Goal: Complete application form

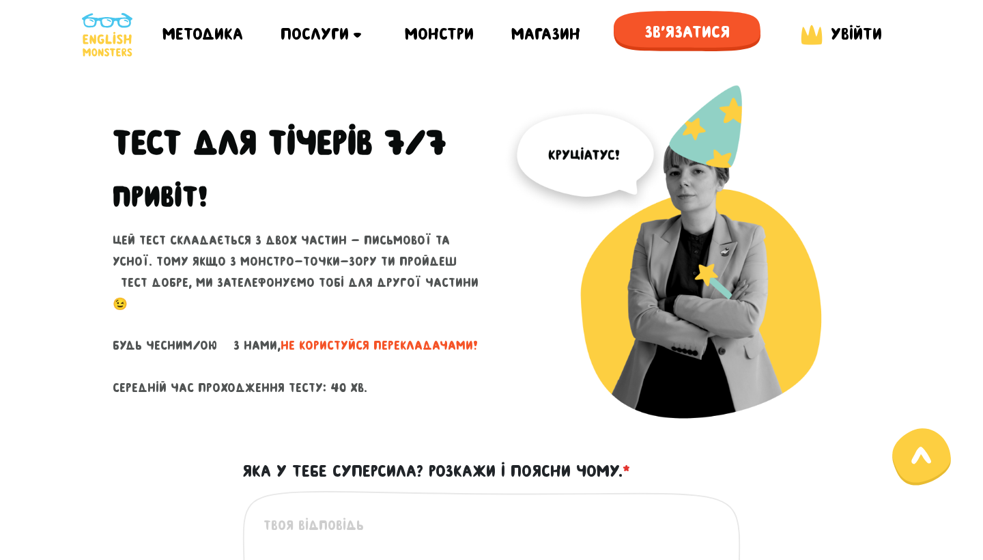
scroll to position [1237, 0]
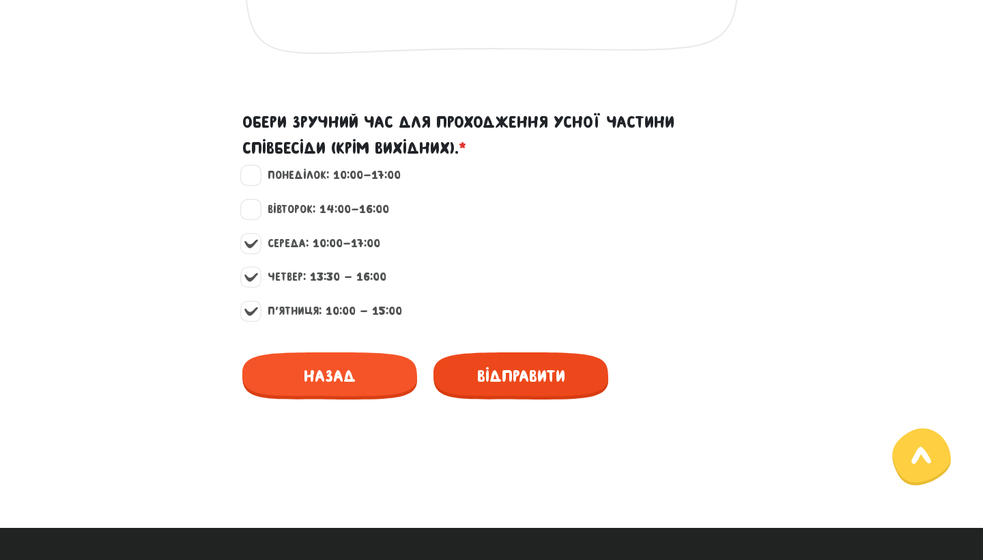
click at [497, 365] on span "Відправити" at bounding box center [520, 375] width 175 height 47
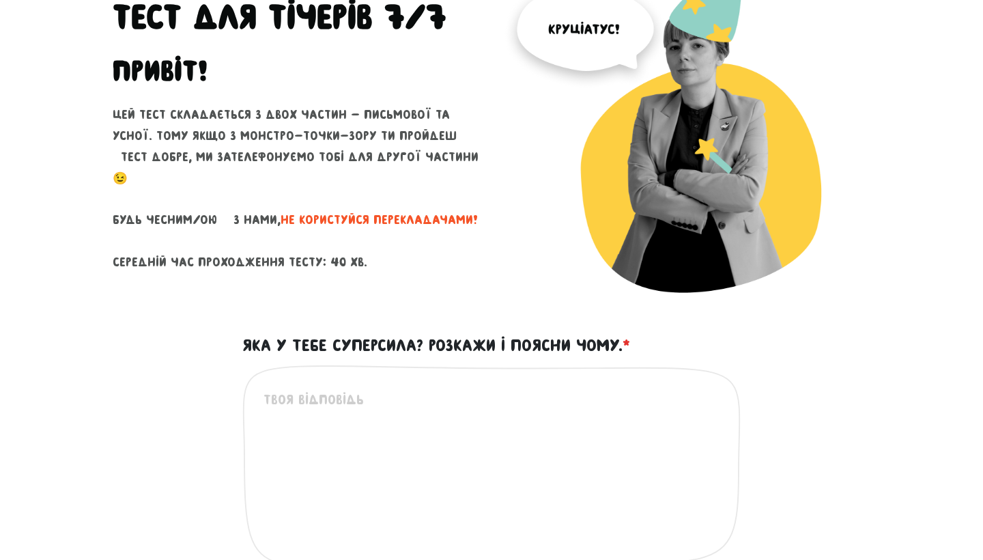
scroll to position [144, 0]
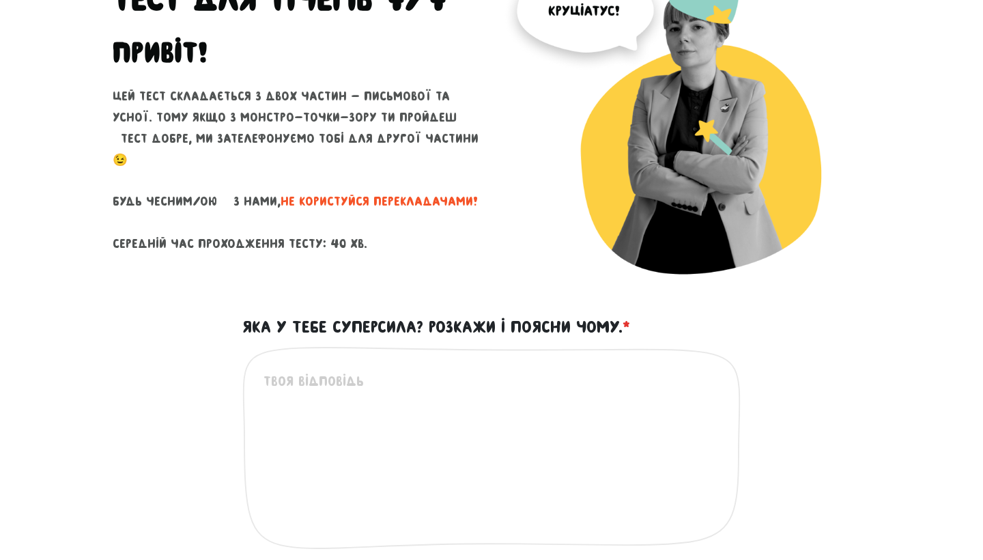
click at [445, 403] on textarea "Яка у тебе суперсила? Розкажи і поясни чому. *" at bounding box center [492, 455] width 457 height 168
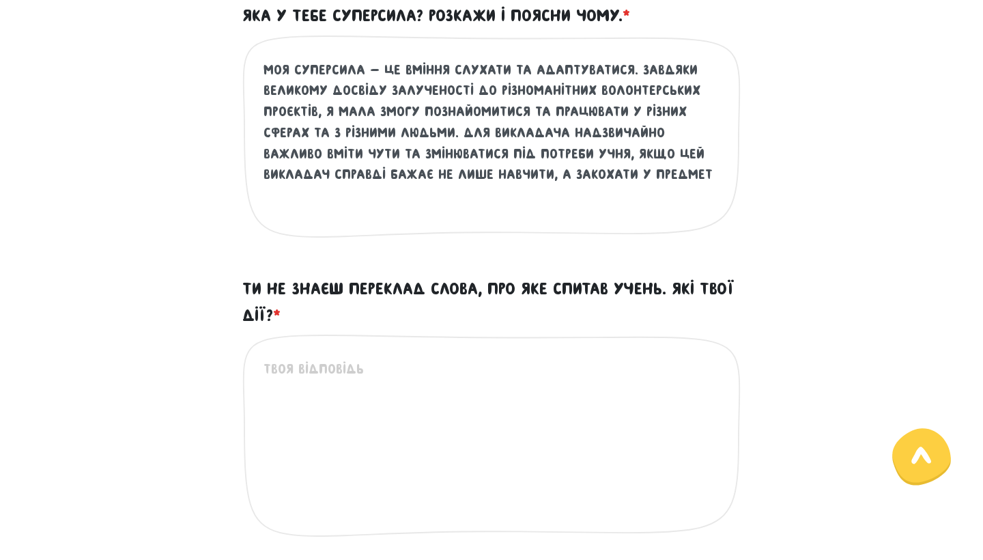
scroll to position [528, 0]
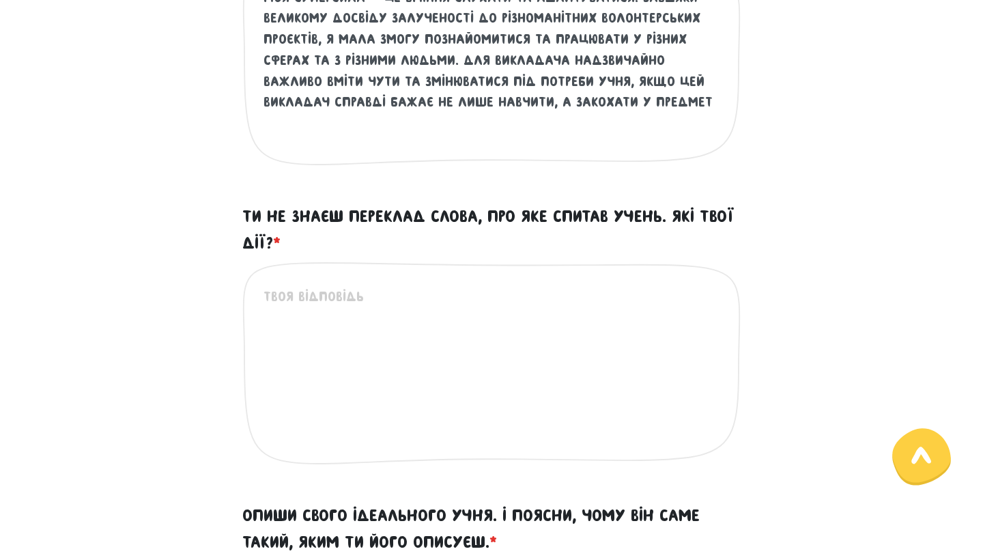
type textarea "моя суперсила - це вміння слухати та адаптуватися. завдяки великому досвіду зал…"
click at [386, 347] on textarea "Ти не знаєш переклад слова, про яке спитав учень. Які твої дії? *" at bounding box center [492, 370] width 457 height 168
click at [378, 323] on textarea "Ти не знаєш переклад слова, про яке спитав учень. Які твої дії? *" at bounding box center [492, 370] width 457 height 168
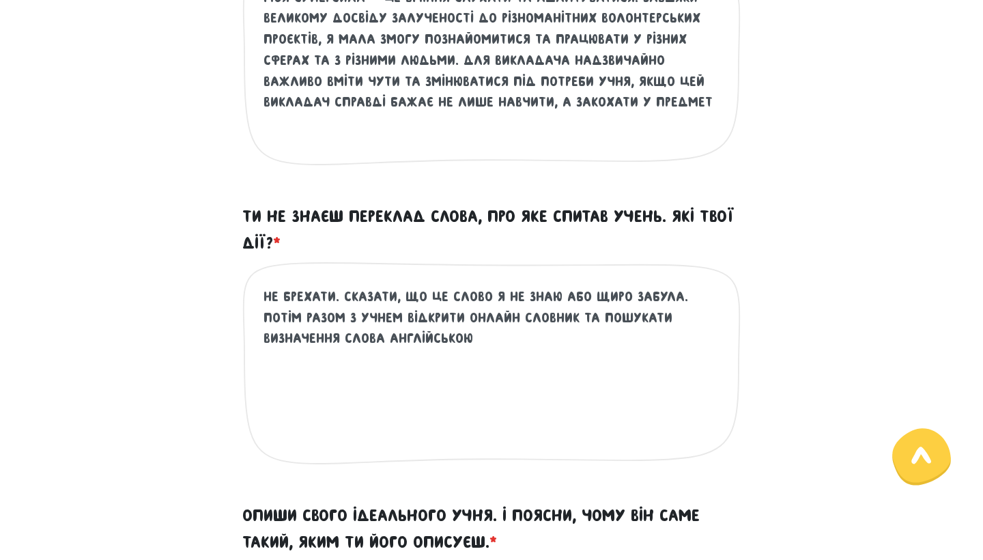
click at [338, 286] on textarea "не брехати. сказати, що це слово я не знаю або щиро забула. потім разом з учнем…" at bounding box center [492, 370] width 457 height 168
click at [331, 289] on textarea "не брехати. сказати, що це слово я не знаю або щиро забула. потім разом з учнем…" at bounding box center [492, 370] width 457 height 168
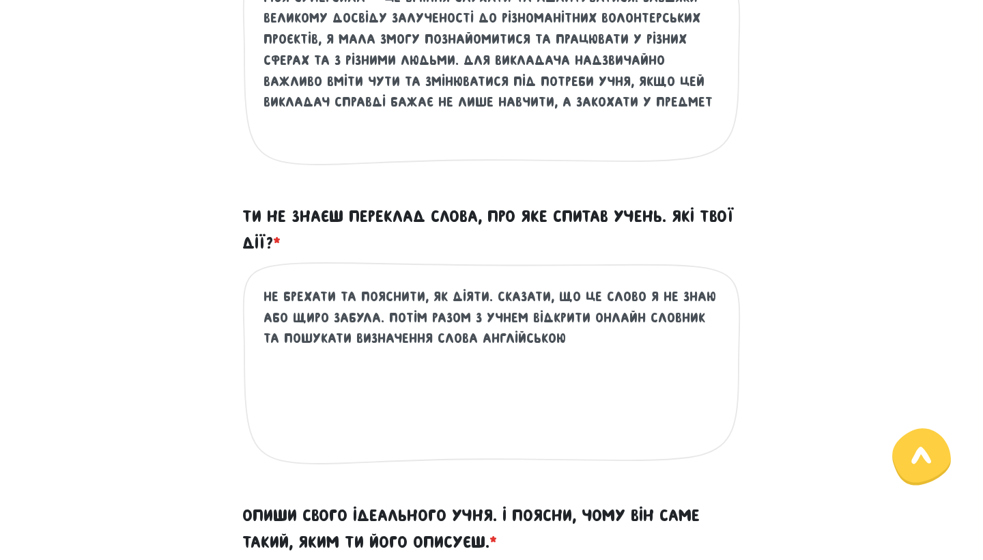
click at [487, 289] on textarea "не брехати та пояснити, як діяти. сказати, що це слово я не знаю або щиро забул…" at bounding box center [492, 370] width 457 height 168
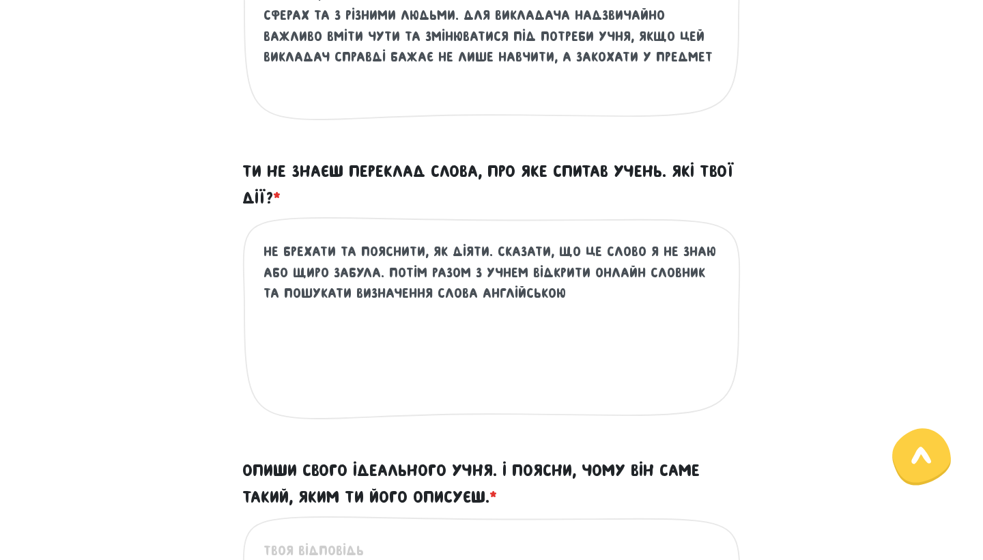
scroll to position [575, 0]
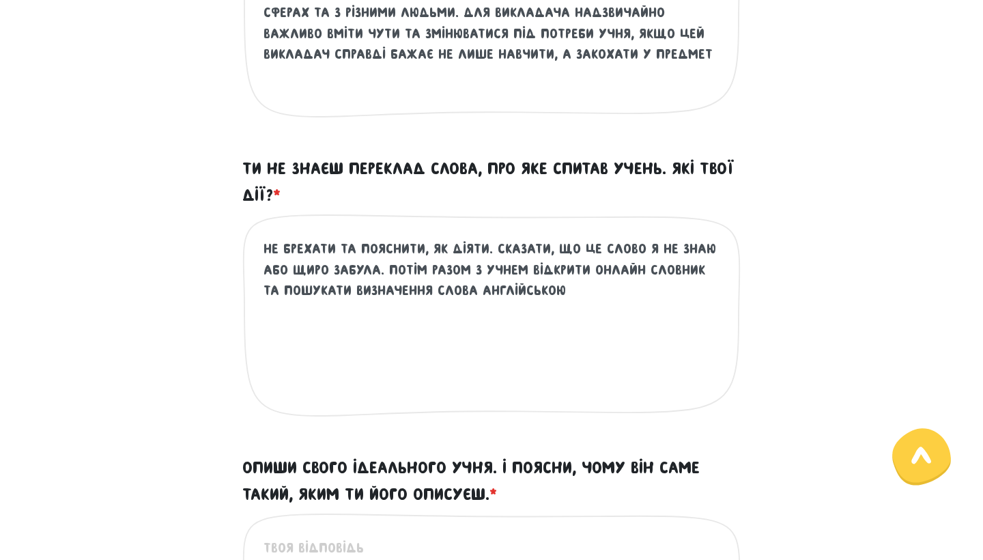
click at [560, 292] on textarea "не брехати та пояснити, як діяти. сказати, що це слово я не знаю або щиро забул…" at bounding box center [492, 322] width 457 height 168
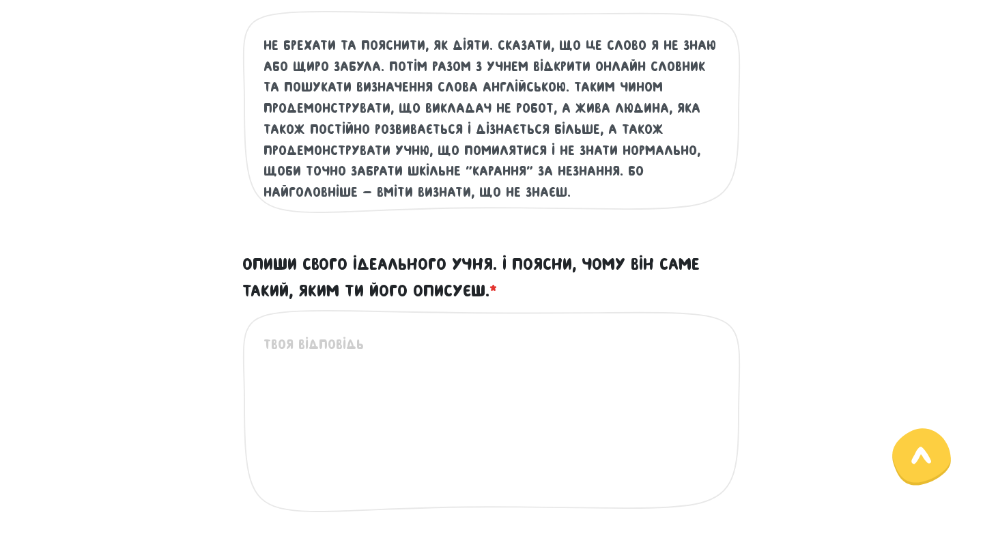
click at [376, 347] on textarea "Опиши свого ідеального учня. І поясни, чому він саме такий, яким ти його описує…" at bounding box center [492, 418] width 457 height 168
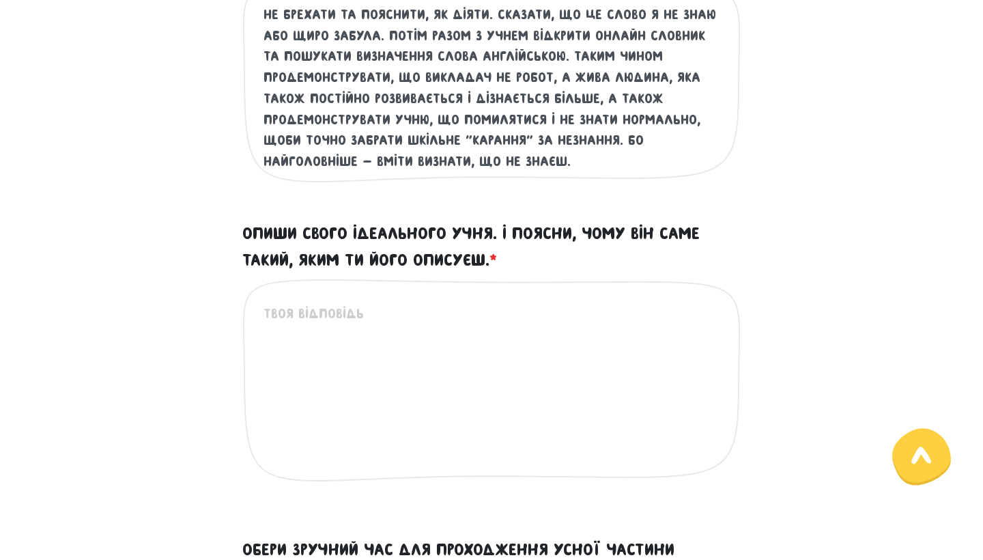
scroll to position [810, 0]
click at [554, 156] on textarea "не брехати та пояснити, як діяти. сказати, що це слово я не знаю або щиро забул…" at bounding box center [492, 87] width 457 height 168
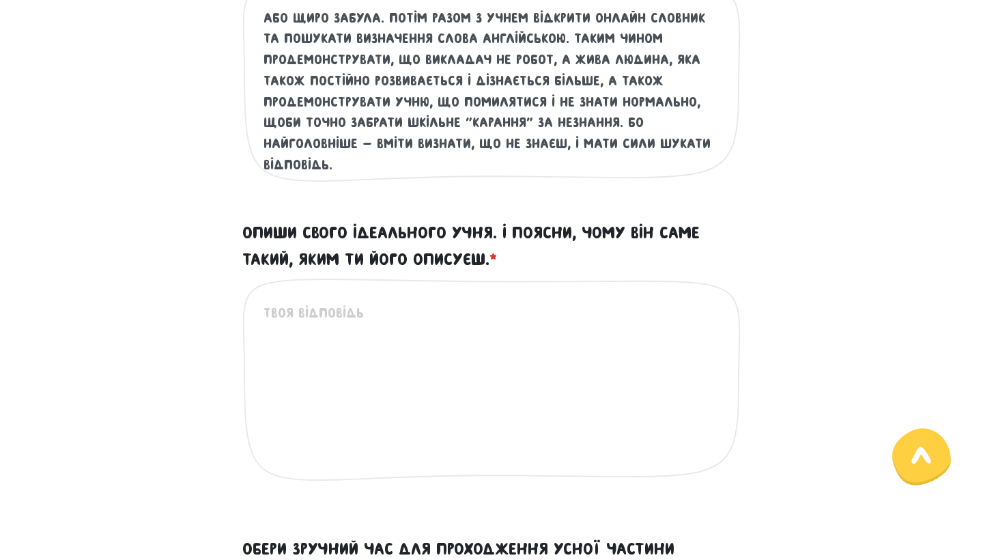
type textarea "не брехати та пояснити, як діяти. сказати, що це слово я не знаю або щиро забул…"
click at [441, 268] on div "Опиши свого ідеального учня. І поясни, чому він саме такий, яким ти його описує…" at bounding box center [491, 361] width 519 height 283
click at [401, 319] on textarea "Опиши свого ідеального учня. І поясни, чому він саме такий, яким ти його описує…" at bounding box center [492, 386] width 457 height 168
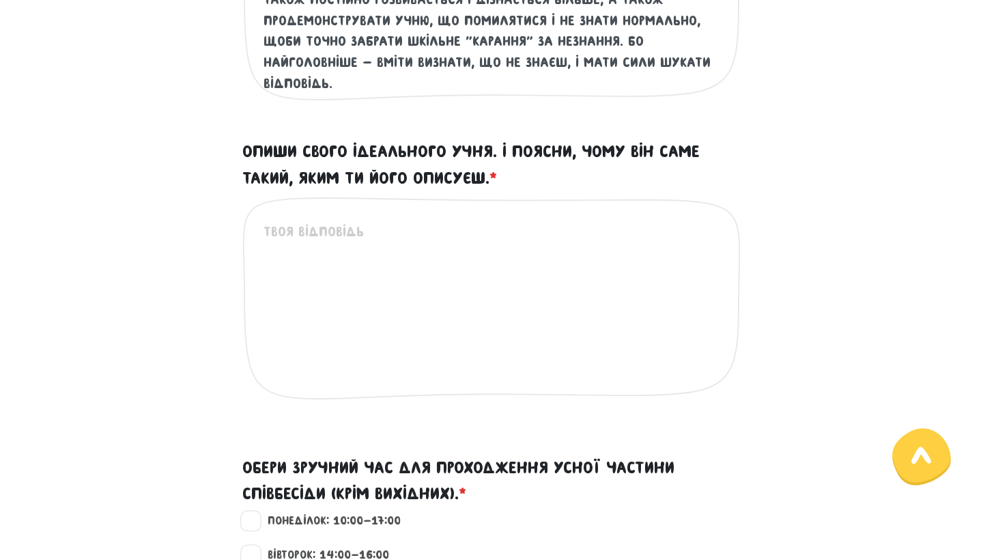
scroll to position [935, 0]
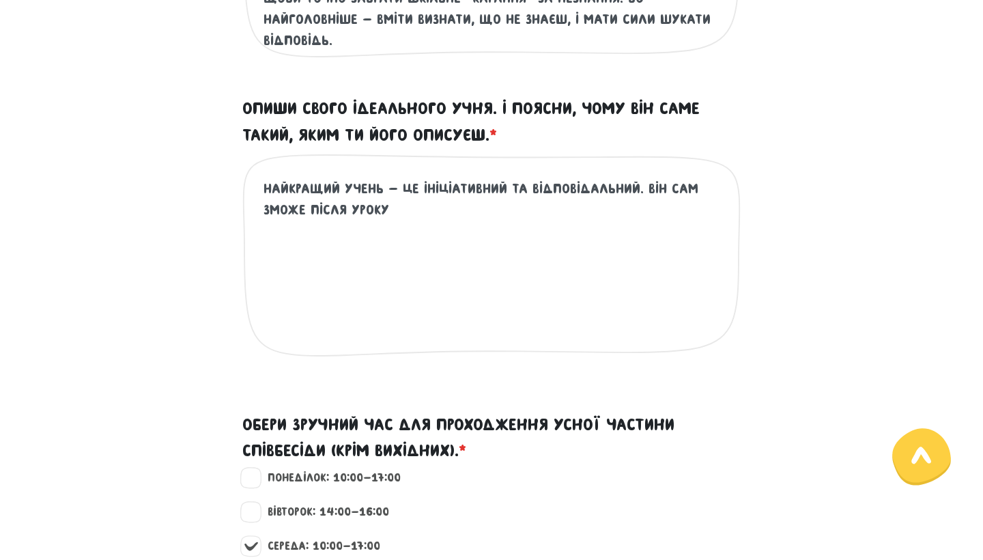
drag, startPoint x: 653, startPoint y: 194, endPoint x: 636, endPoint y: 183, distance: 20.3
click at [636, 183] on textarea "найкращий учень - це ініціативний та відповідальний. він сам зможе після уроку" at bounding box center [492, 262] width 457 height 168
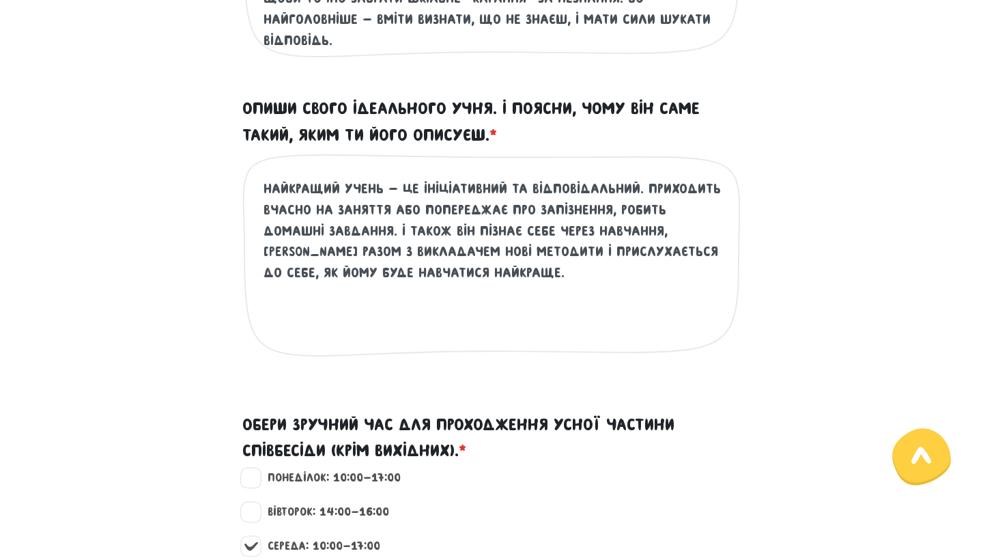
click at [416, 178] on textarea "найкращий учень - це ініціативний та відповідальний. приходить вчасно на занятт…" at bounding box center [492, 262] width 457 height 168
click at [427, 248] on textarea "найкращий учень - ініціативний та відповідальний. приходить вчасно на заняття а…" at bounding box center [492, 262] width 457 height 168
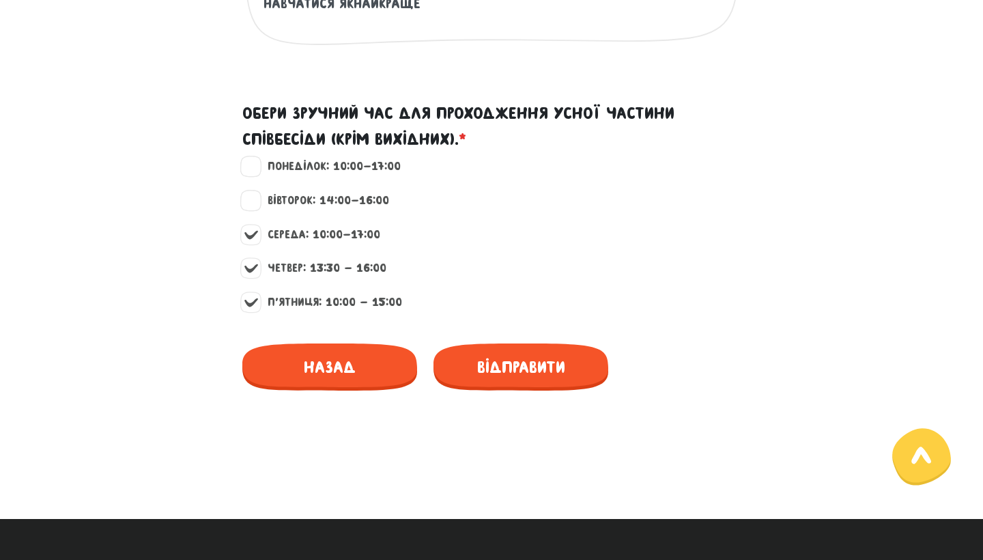
scroll to position [1247, 0]
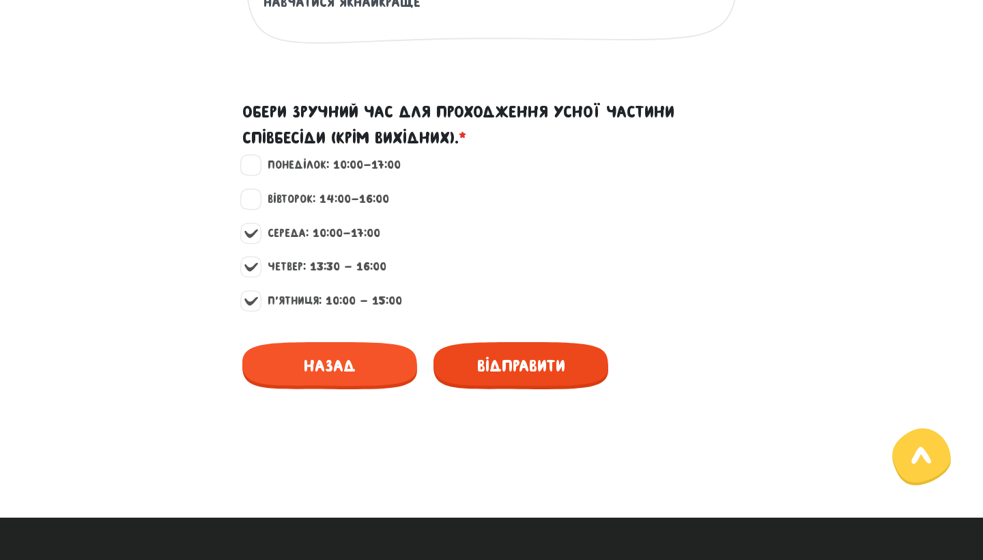
type textarea "найкращий учень - ініціативний та відповідальний. приходить вчасно на заняття а…"
click at [597, 372] on span "Відправити" at bounding box center [520, 365] width 175 height 47
click at [581, 367] on span "Відправити" at bounding box center [520, 365] width 175 height 47
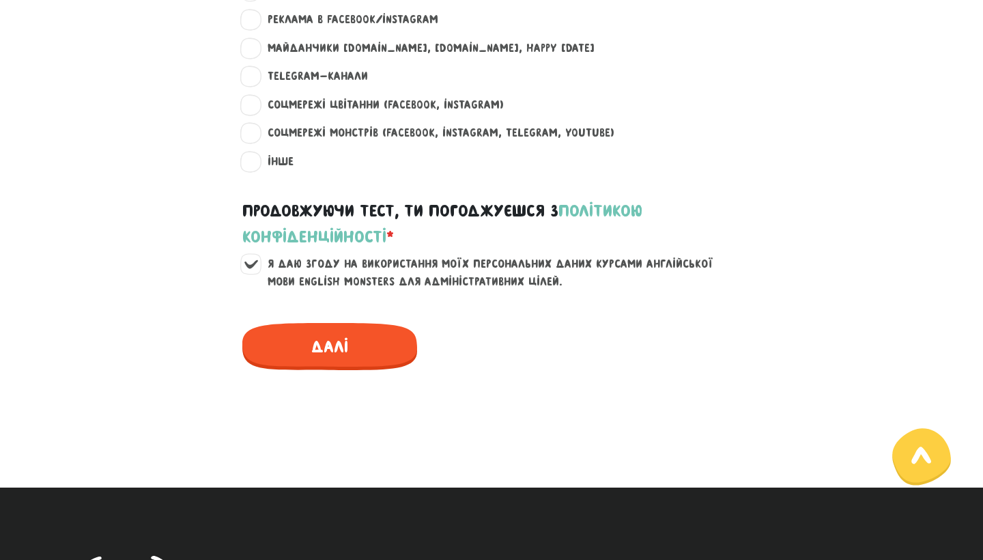
scroll to position [1111, 0]
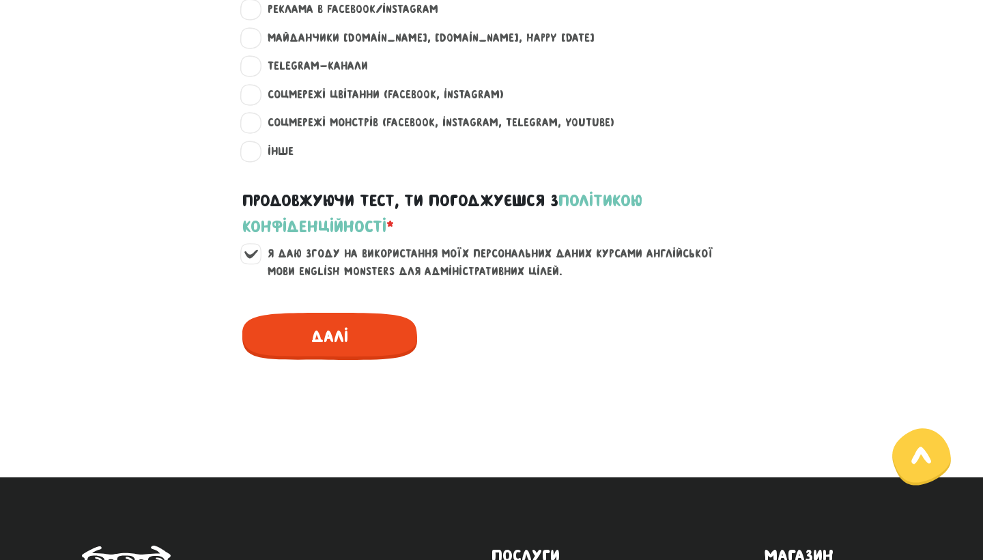
click at [342, 330] on span "Далі" at bounding box center [329, 336] width 175 height 47
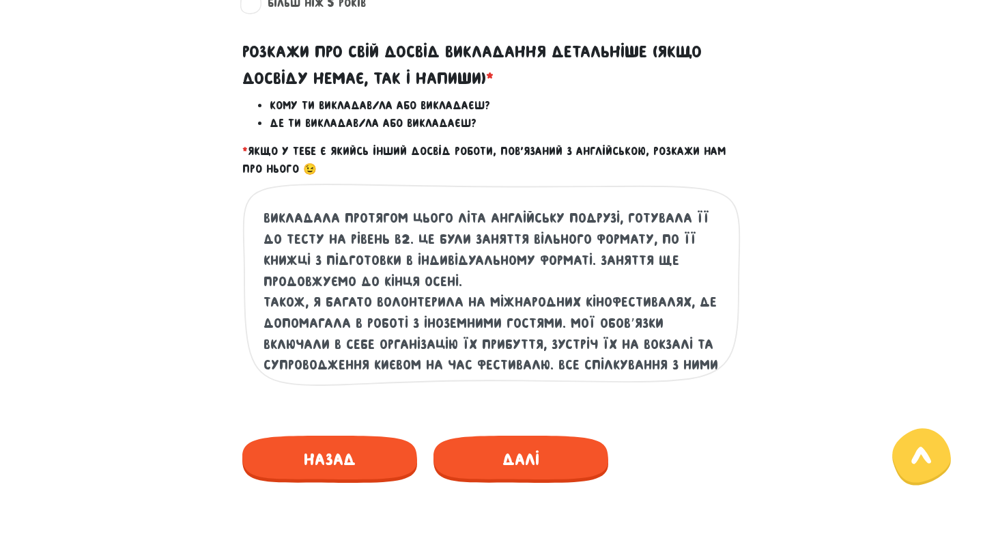
scroll to position [623, 0]
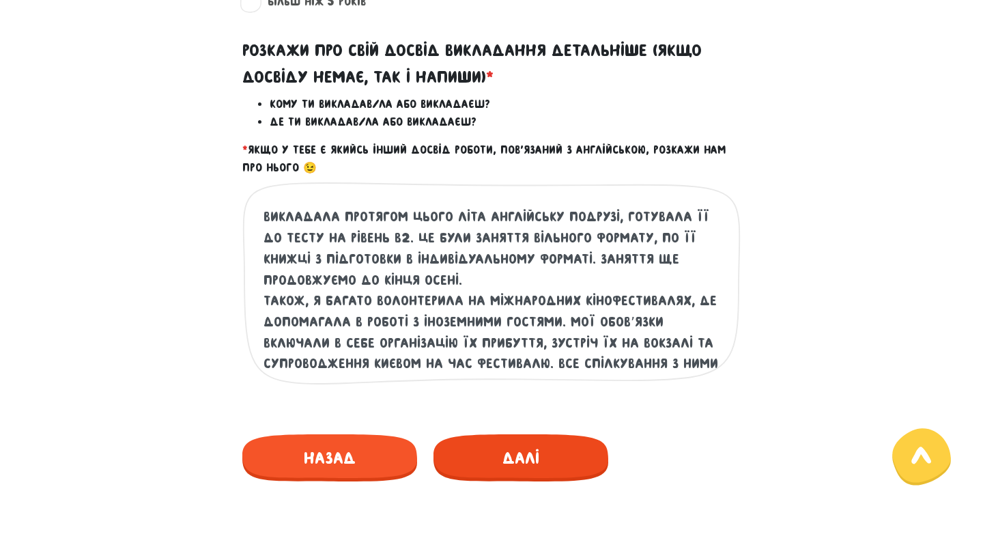
click at [549, 444] on span "Далі" at bounding box center [520, 457] width 175 height 47
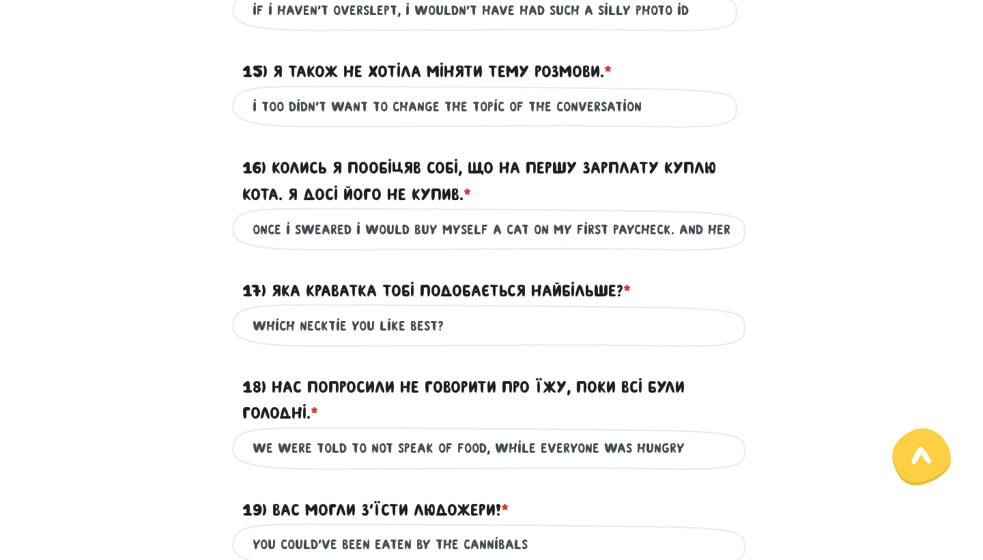
scroll to position [1938, 0]
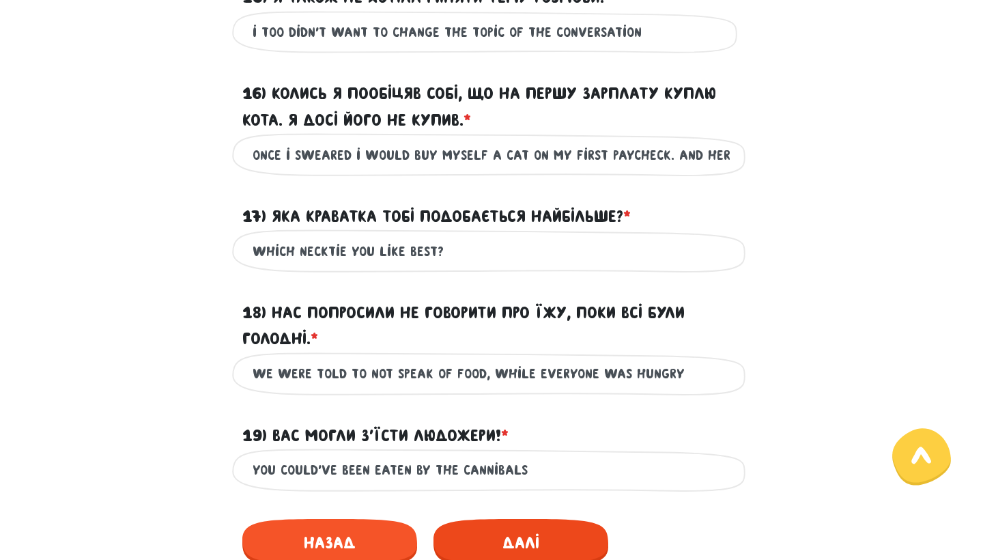
click at [489, 548] on span "Далі" at bounding box center [520, 542] width 175 height 47
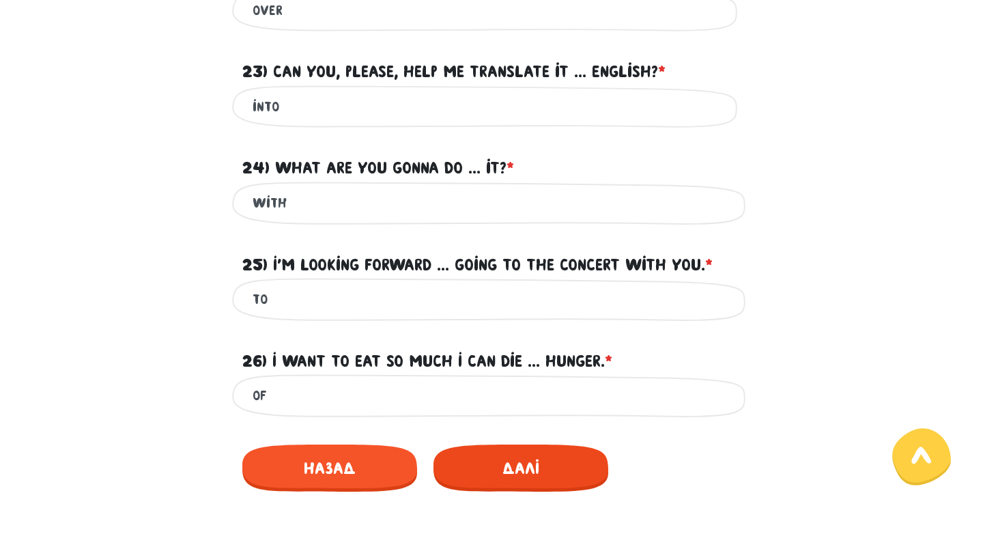
click at [507, 483] on span "Далі" at bounding box center [520, 467] width 175 height 47
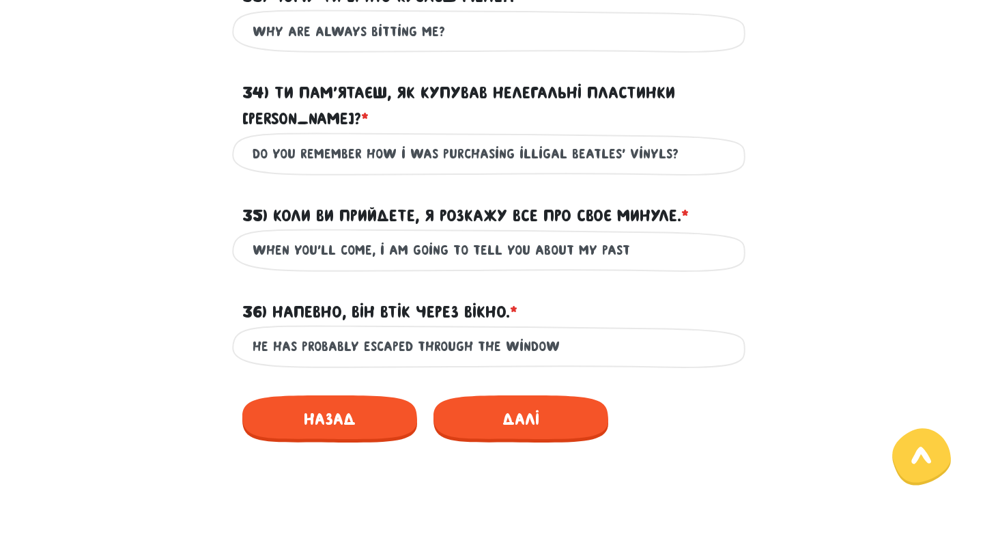
scroll to position [1125, 0]
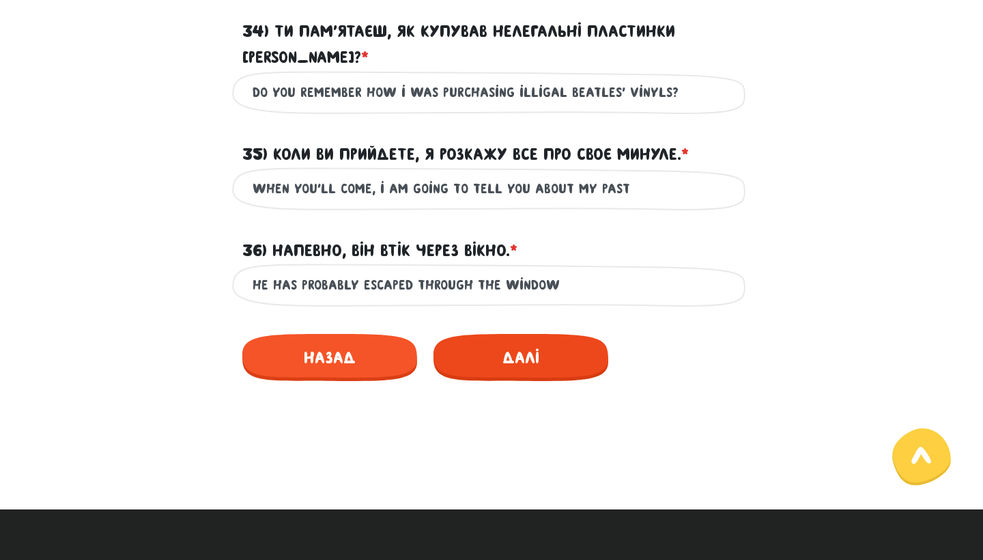
click at [504, 339] on span "Далі" at bounding box center [520, 357] width 175 height 47
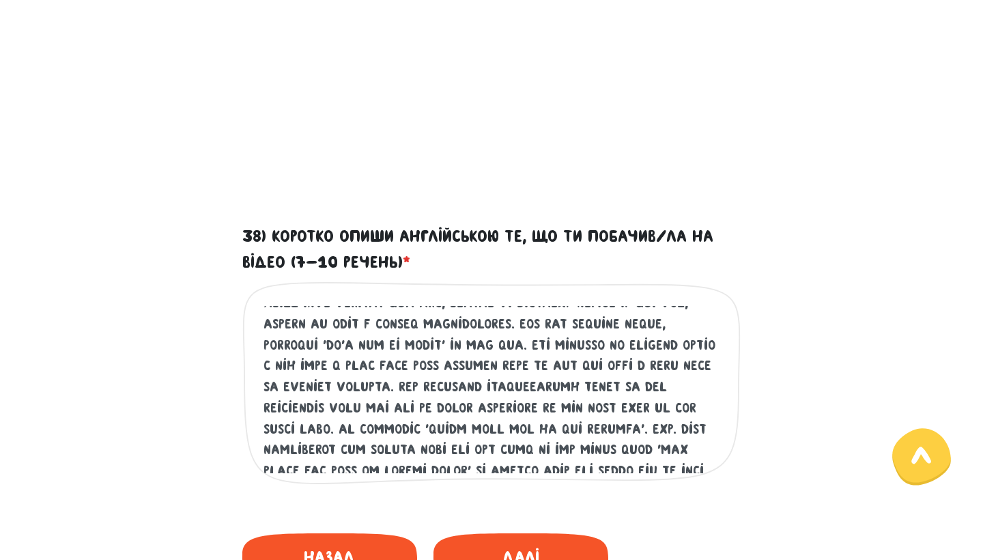
scroll to position [130, 0]
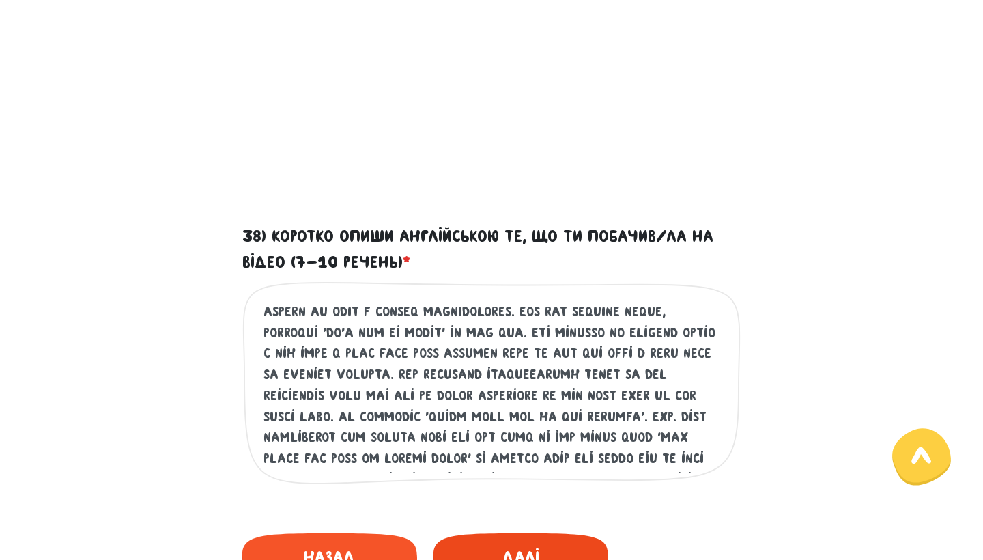
click at [498, 547] on span "Далі" at bounding box center [520, 556] width 175 height 47
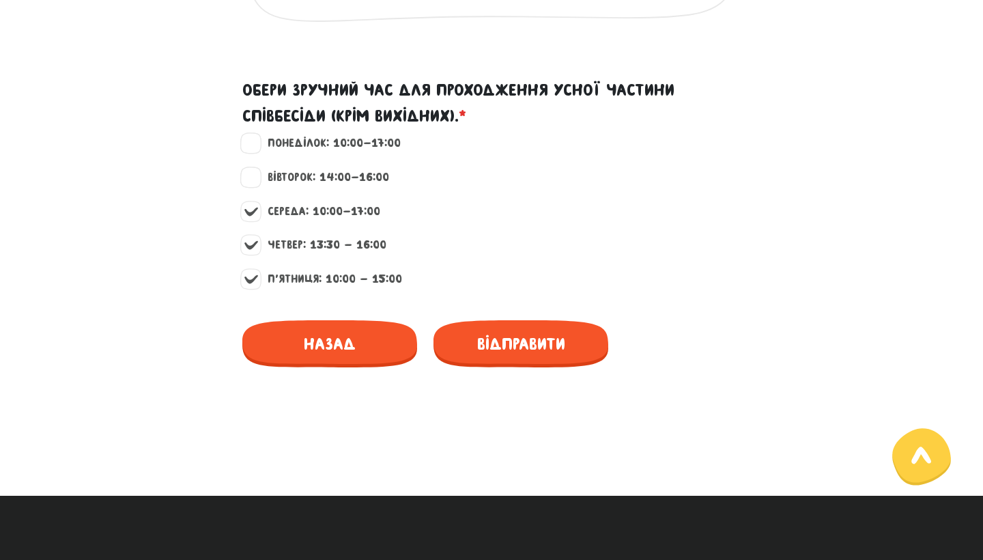
scroll to position [1482, 0]
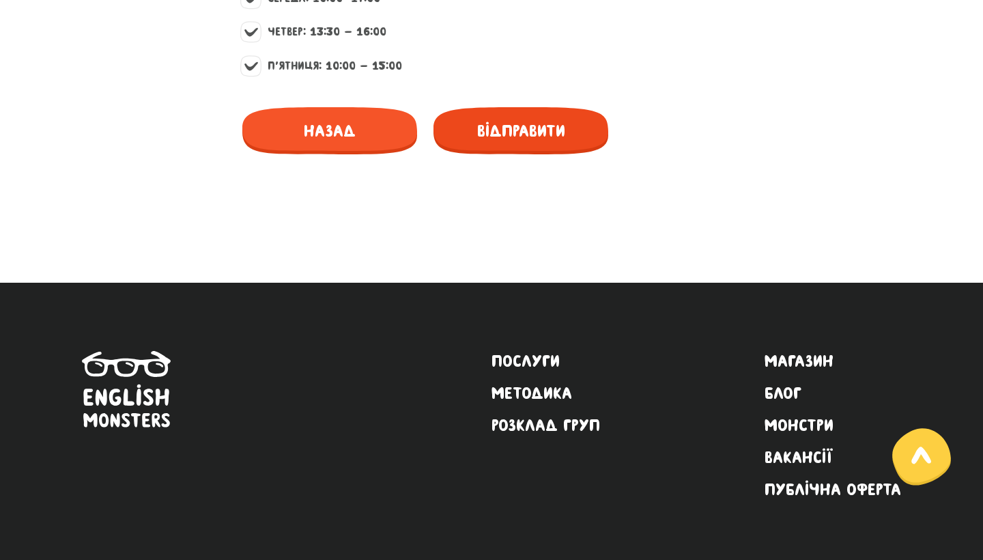
click at [517, 124] on span "Відправити" at bounding box center [520, 130] width 175 height 47
